Goal: Transaction & Acquisition: Purchase product/service

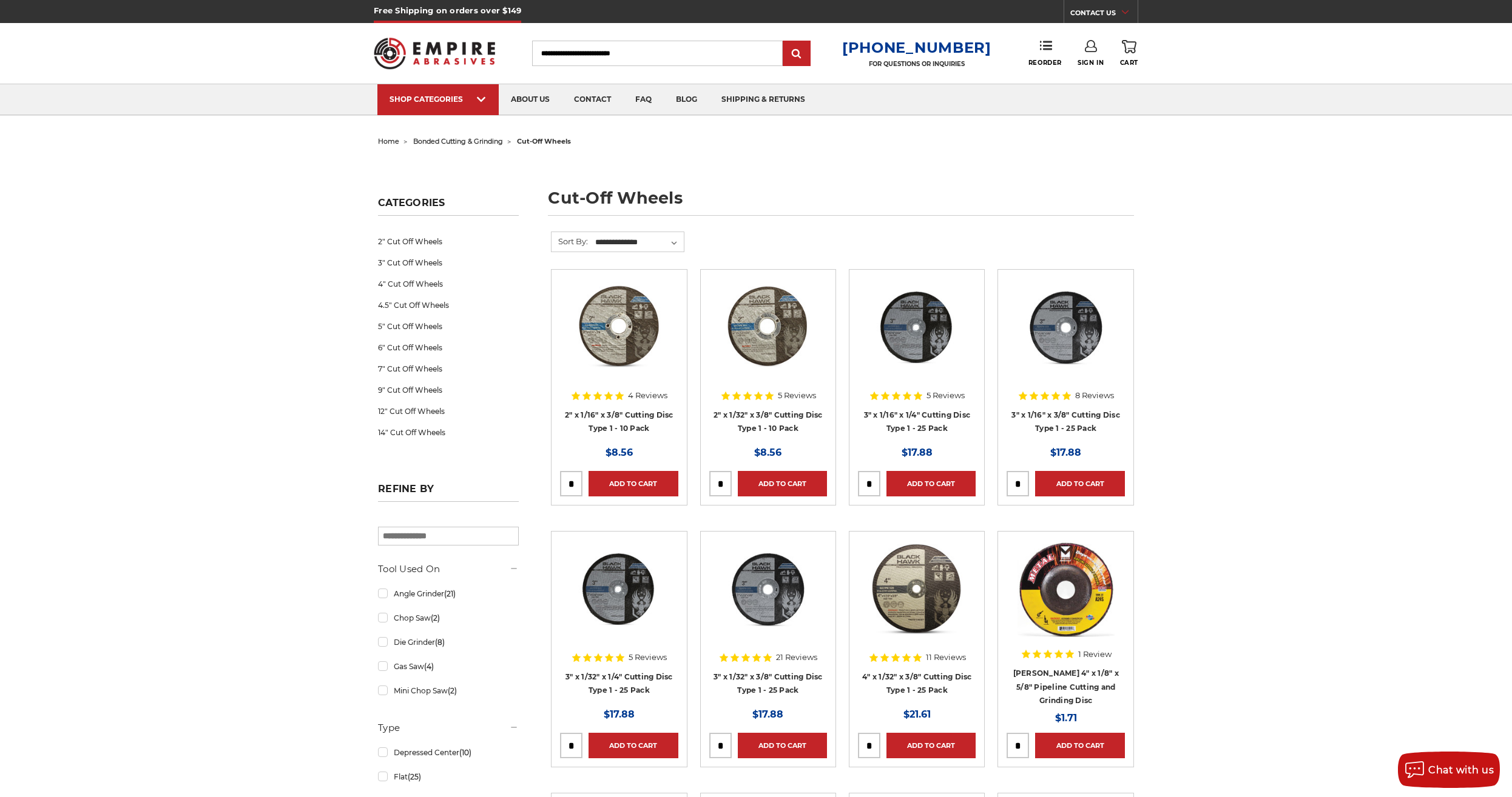
click at [598, 60] on input "Search" at bounding box center [657, 53] width 251 height 26
type input "********"
click at [784, 42] on input "submit" at bounding box center [796, 53] width 24 height 24
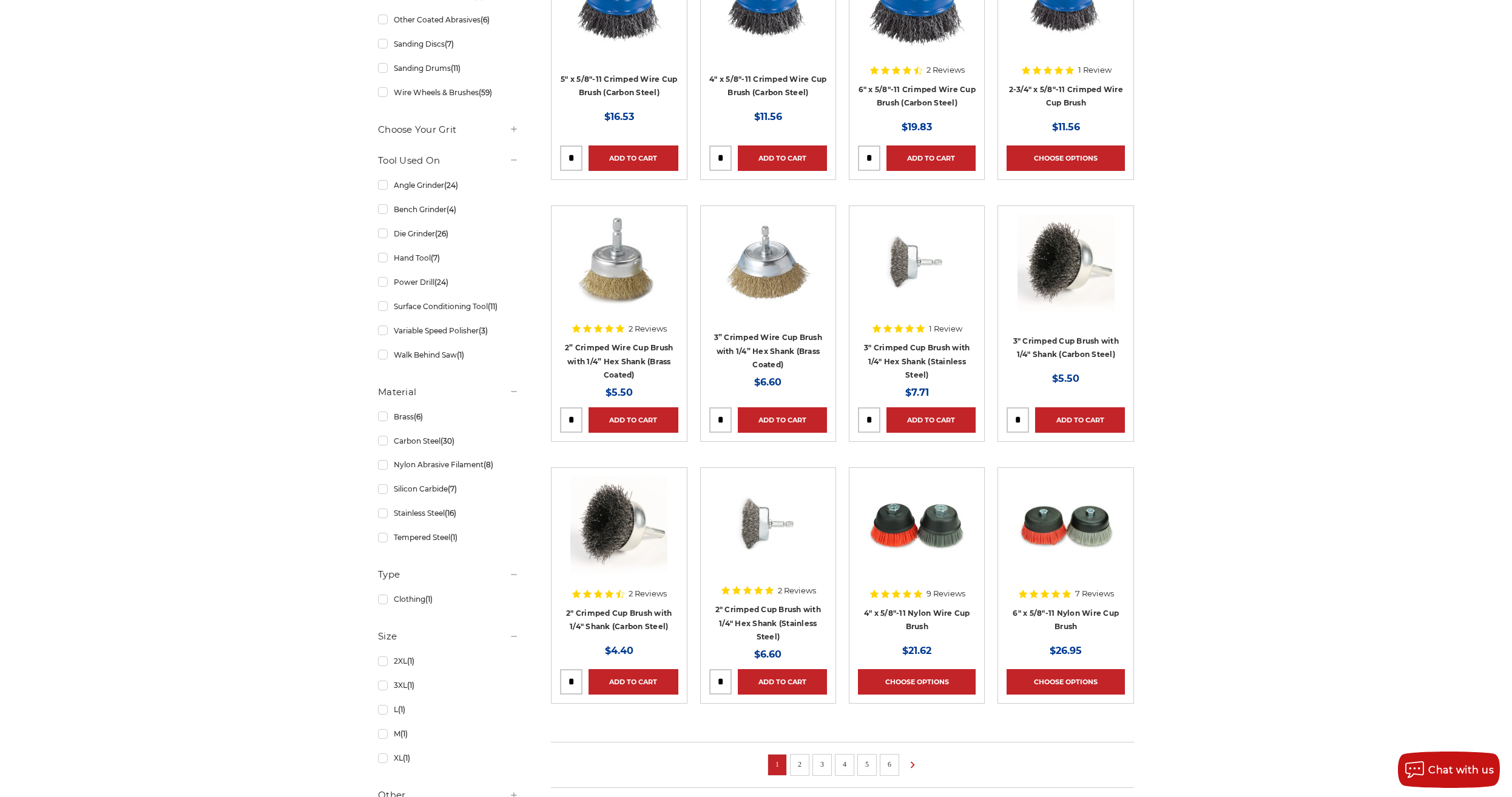
scroll to position [556, 0]
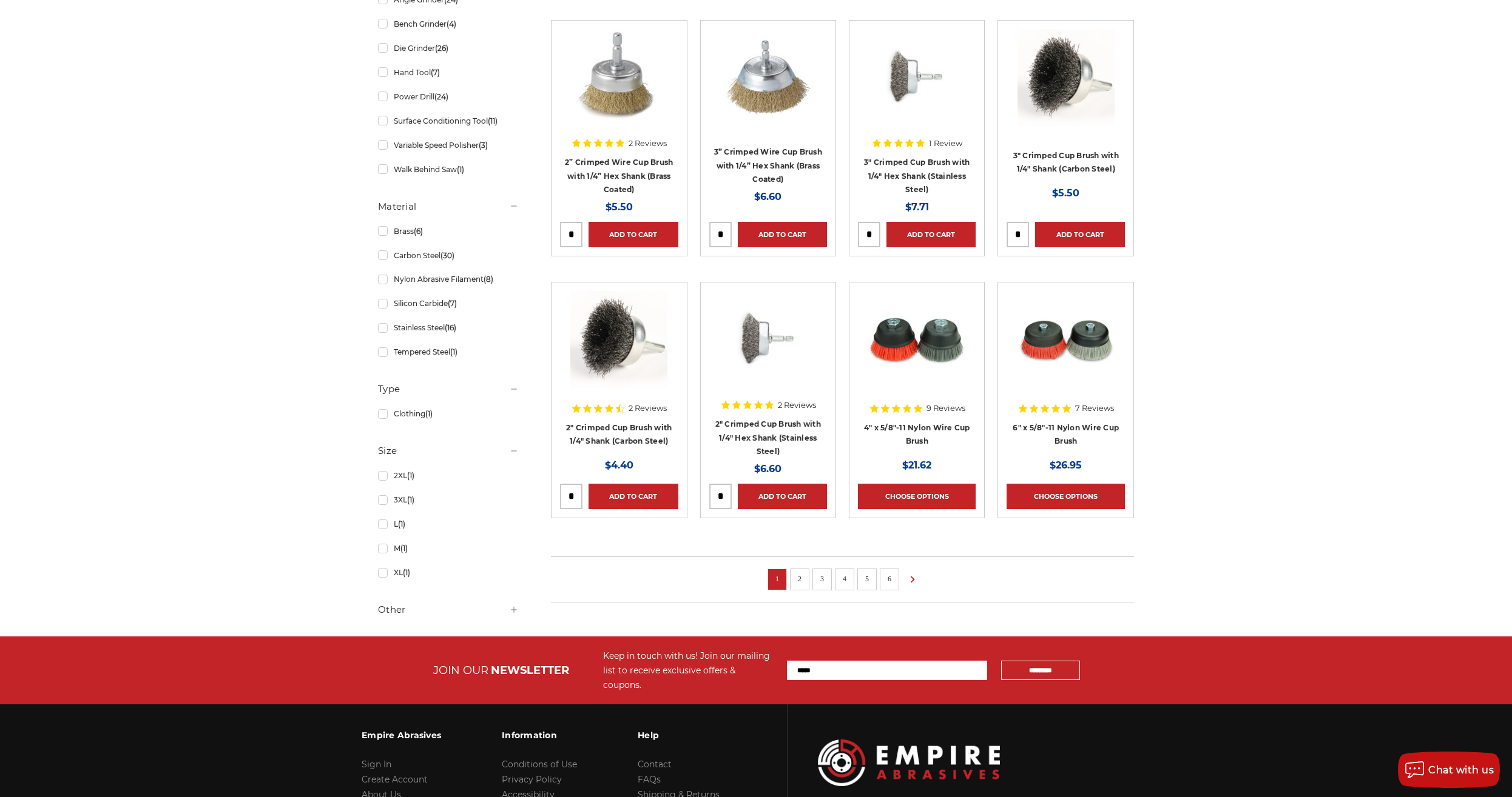
click at [164, 408] on div "home search 169 results for 'wire cup' Products (113) News & Information (56) A…" at bounding box center [756, 106] width 1512 height 1060
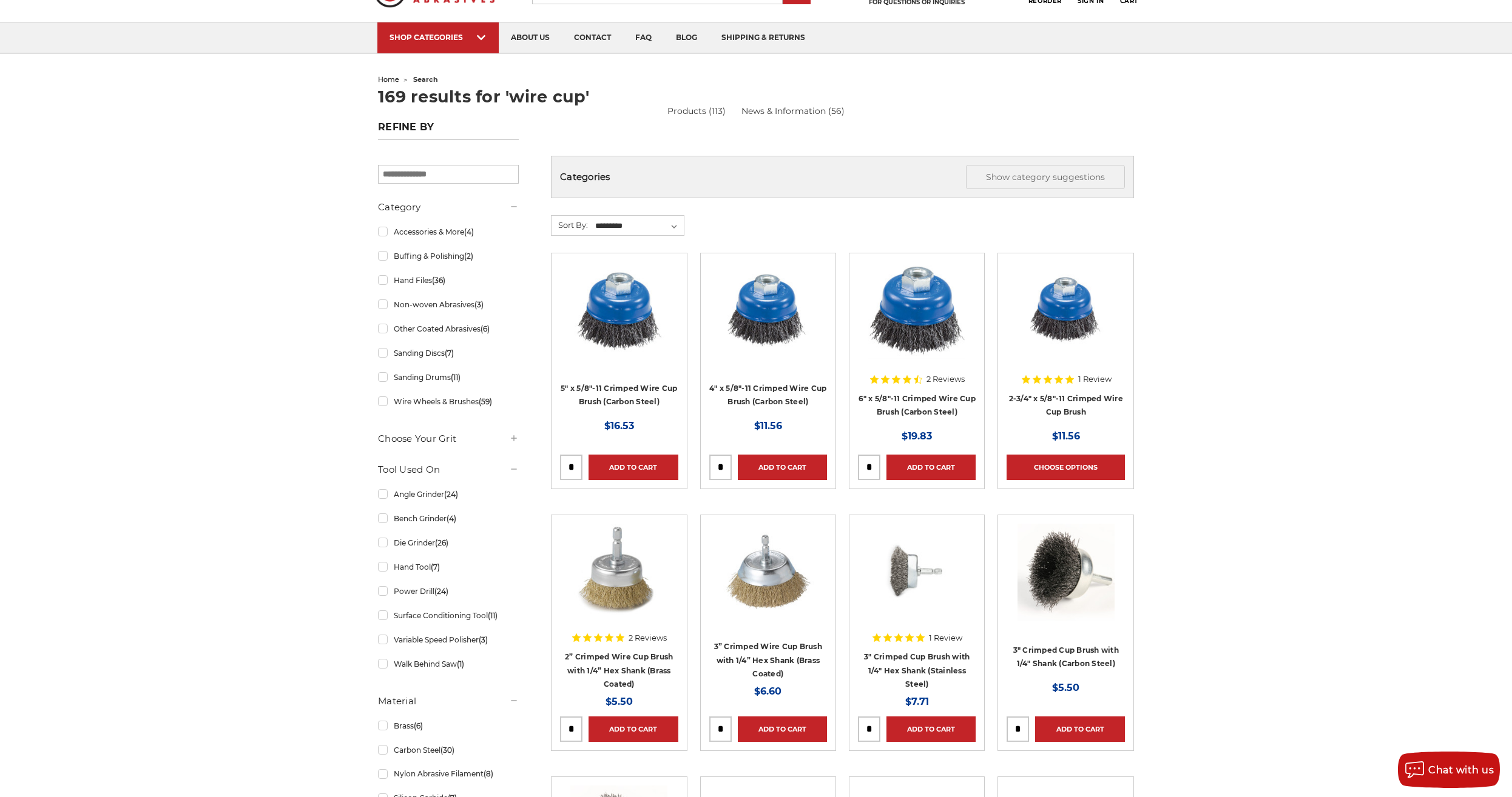
scroll to position [0, 0]
